Goal: Information Seeking & Learning: Learn about a topic

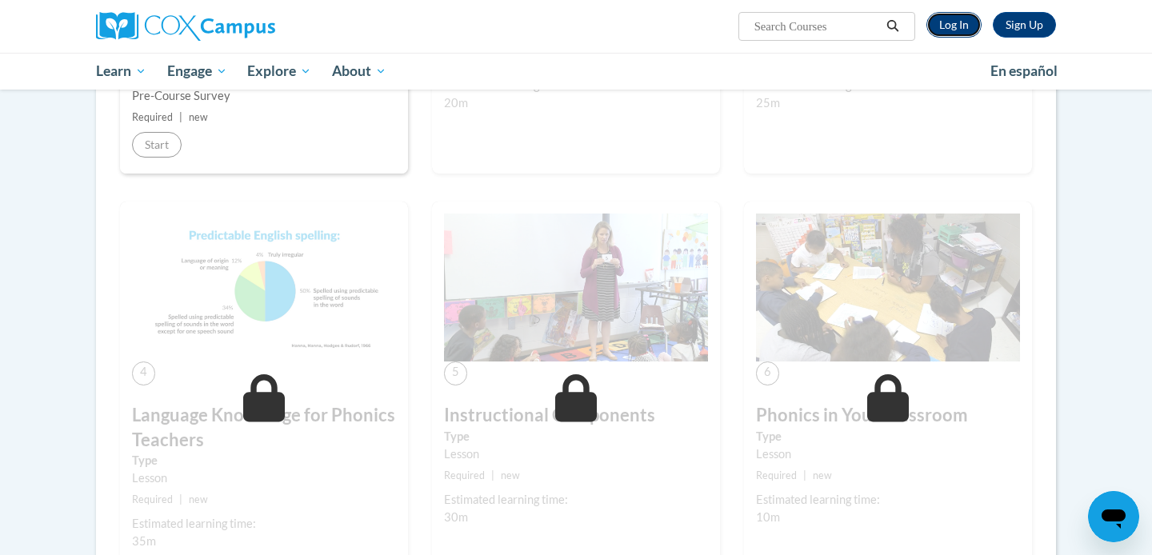
click at [951, 30] on link "Log In" at bounding box center [953, 25] width 55 height 26
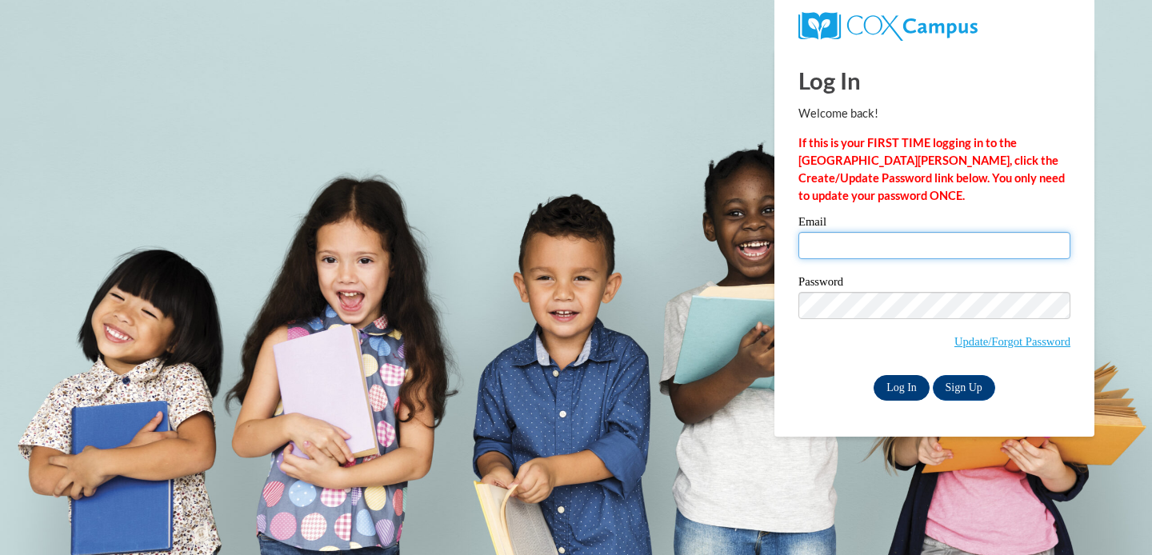
type input "[EMAIL_ADDRESS][DOMAIN_NAME]"
click at [918, 393] on input "Log In" at bounding box center [902, 388] width 56 height 26
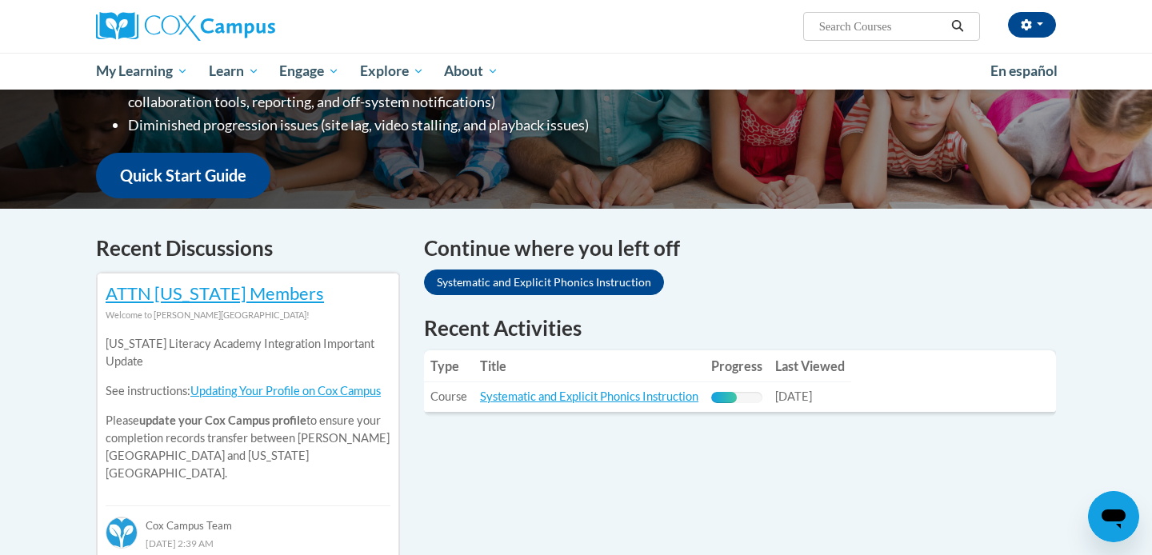
scroll to position [358, 0]
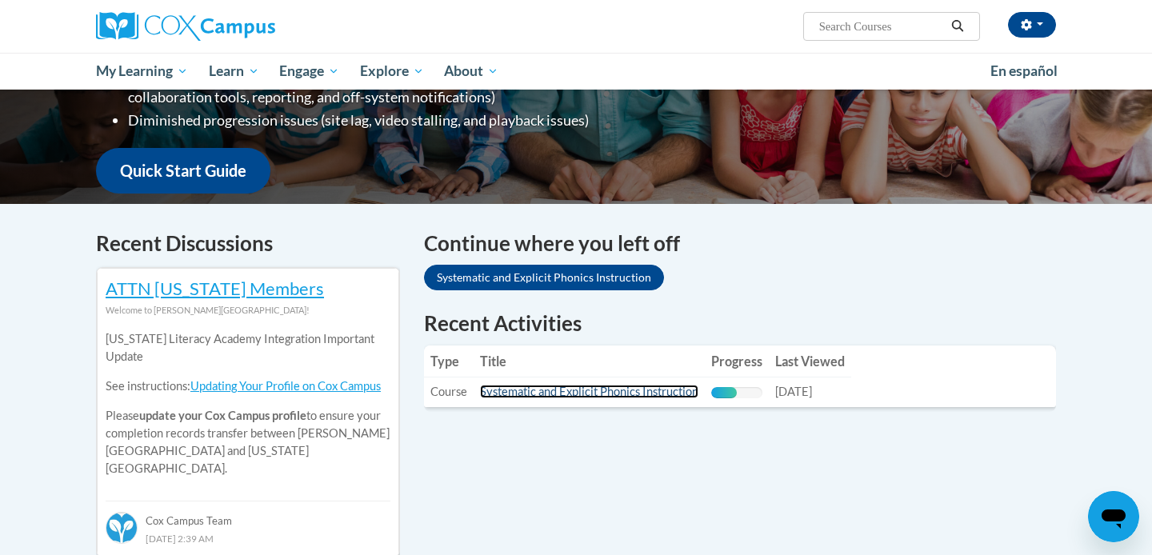
click at [546, 398] on link "Systematic and Explicit Phonics Instruction" at bounding box center [589, 392] width 218 height 14
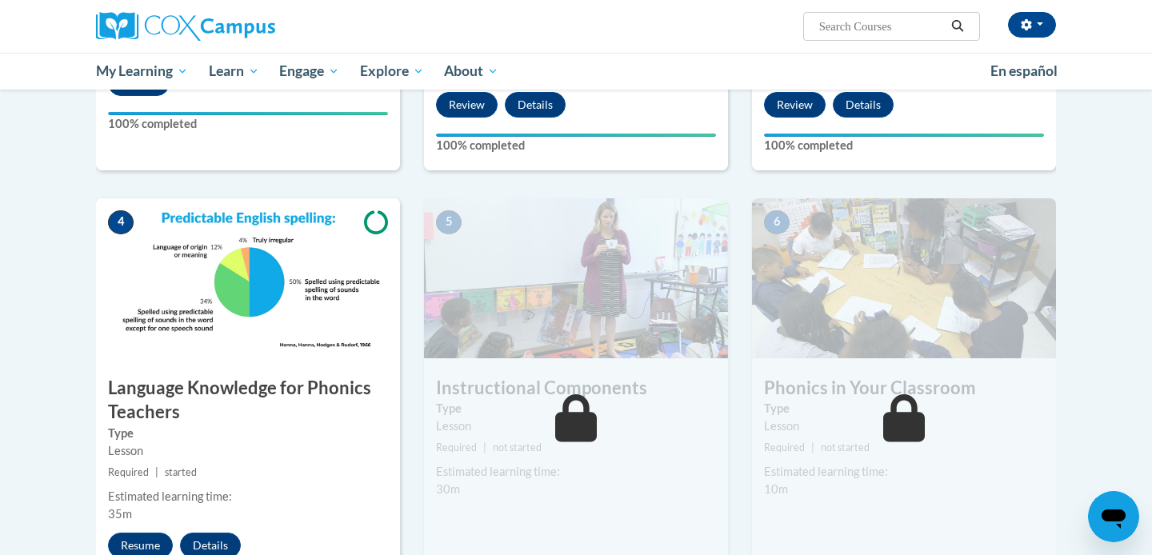
scroll to position [727, 0]
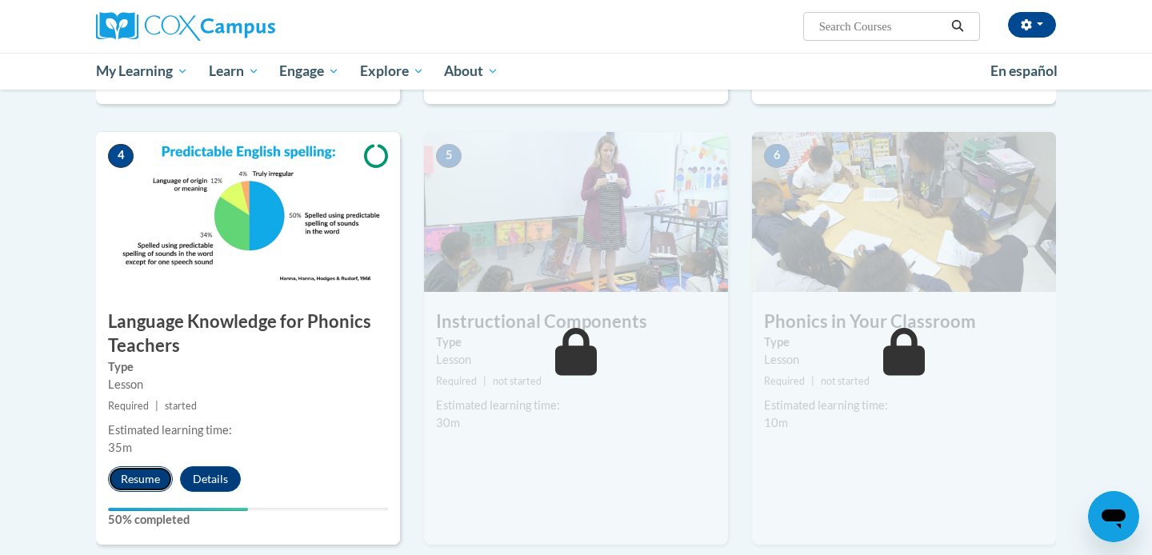
click at [150, 482] on button "Resume" at bounding box center [140, 479] width 65 height 26
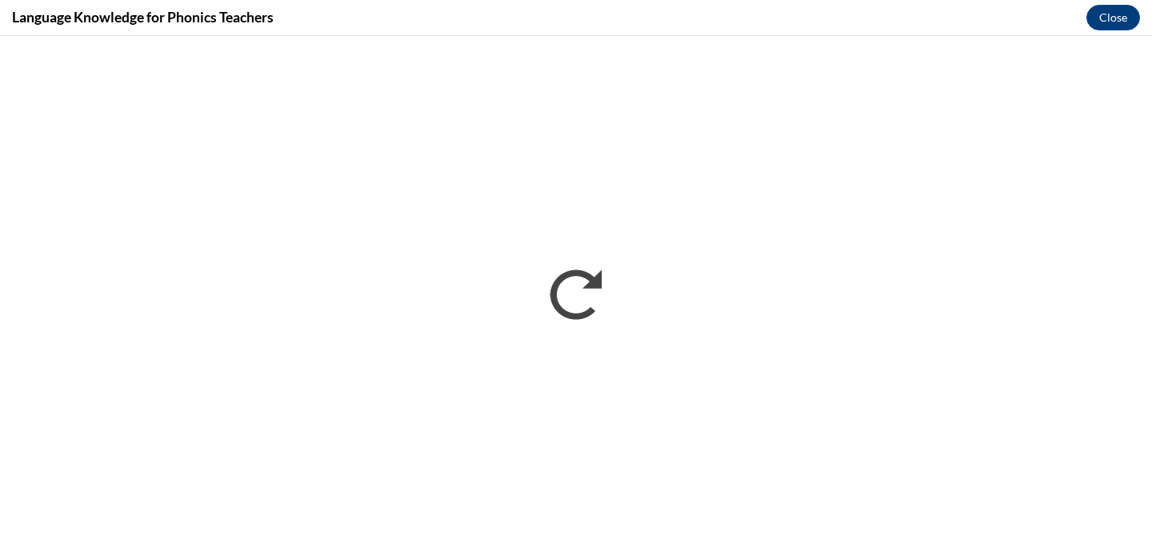
scroll to position [0, 0]
